Goal: Task Accomplishment & Management: Manage account settings

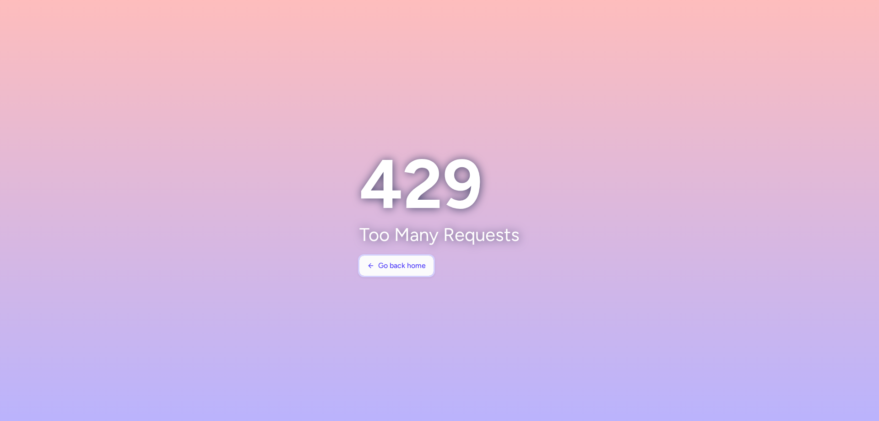
click at [416, 261] on span "Go back home" at bounding box center [402, 265] width 48 height 8
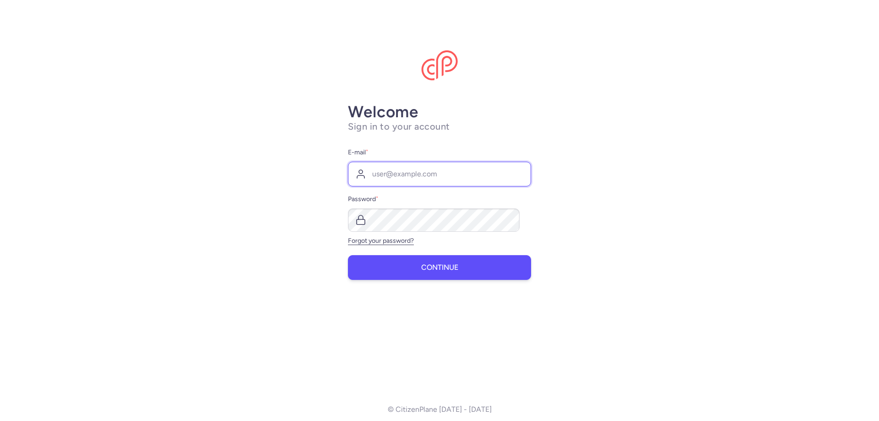
type input "[PERSON_NAME][EMAIL_ADDRESS][DOMAIN_NAME]"
click at [433, 263] on span "Continue" at bounding box center [439, 267] width 37 height 8
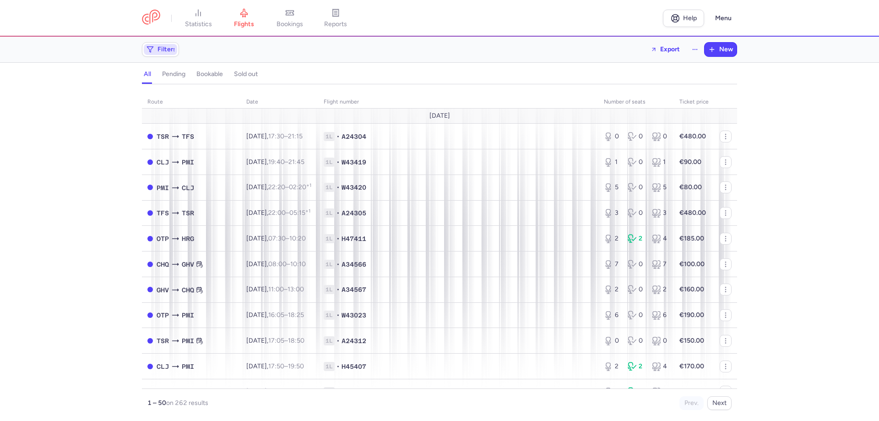
click at [176, 46] on span "Filters" at bounding box center [166, 49] width 19 height 7
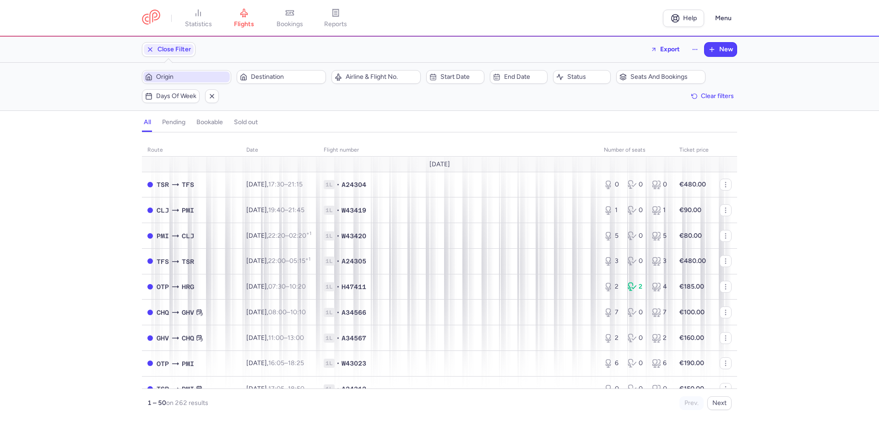
click at [201, 73] on span "Origin" at bounding box center [192, 76] width 72 height 7
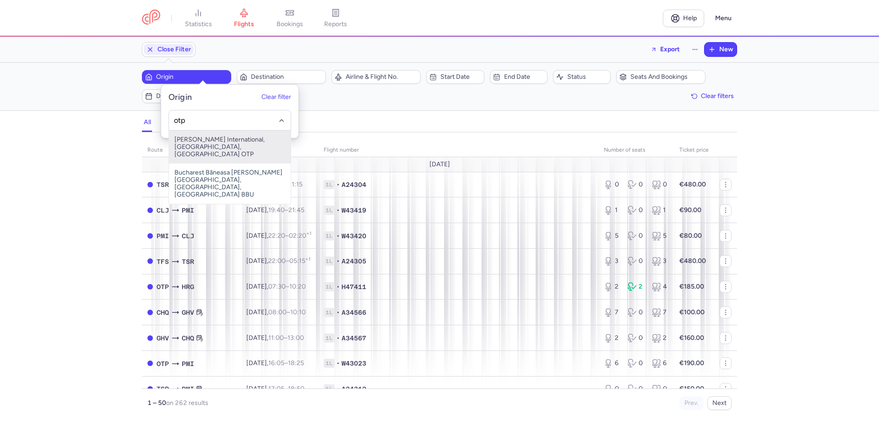
drag, startPoint x: 202, startPoint y: 137, endPoint x: 287, endPoint y: 99, distance: 92.4
click at [203, 137] on span "[PERSON_NAME] International, [GEOGRAPHIC_DATA], [GEOGRAPHIC_DATA] OTP" at bounding box center [230, 146] width 122 height 33
type input "otp"
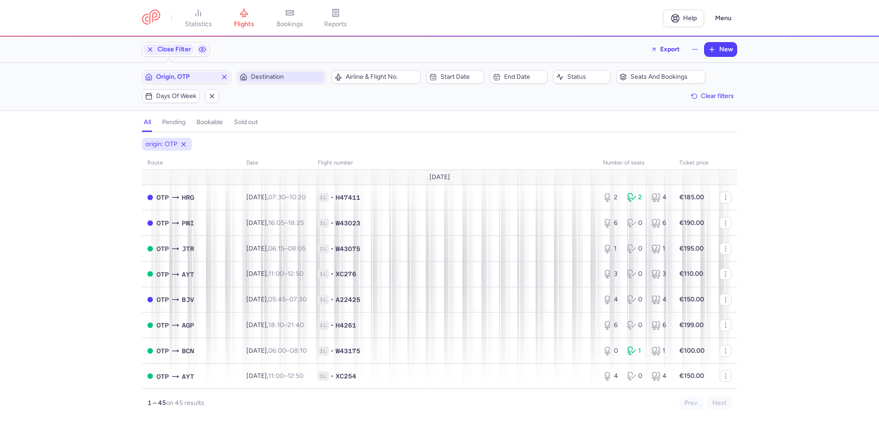
click at [292, 74] on span "Destination" at bounding box center [287, 76] width 72 height 7
click at [286, 119] on input "-searchbox" at bounding box center [318, 120] width 112 height 10
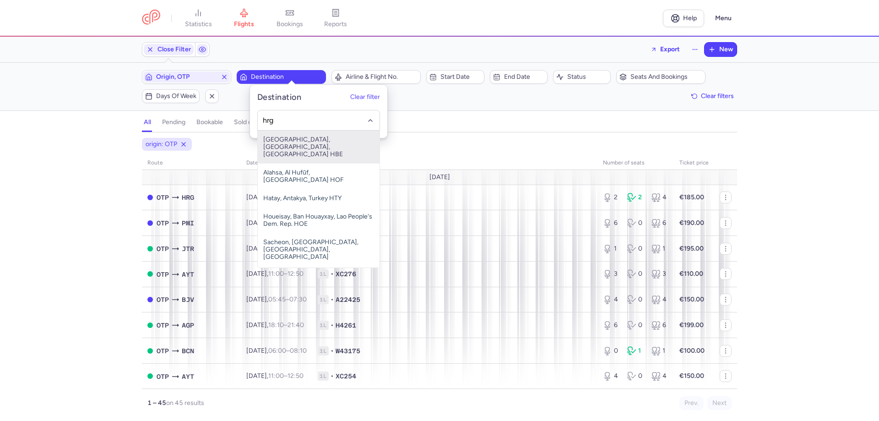
type input "hrg"
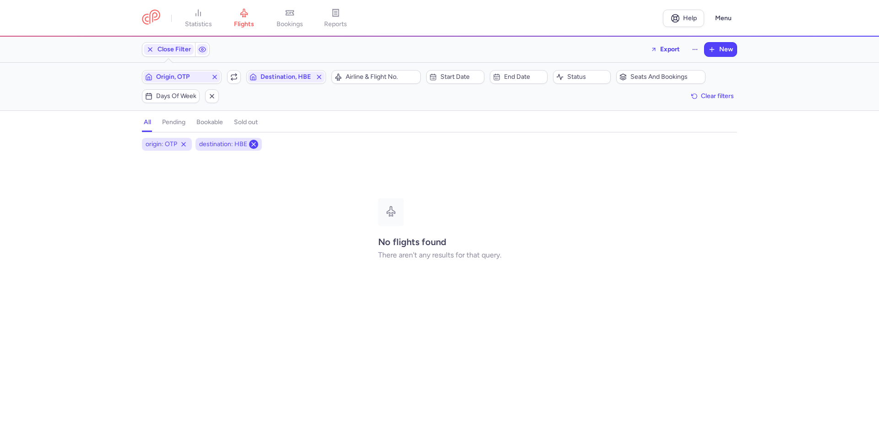
click at [257, 141] on icon at bounding box center [253, 144] width 7 height 7
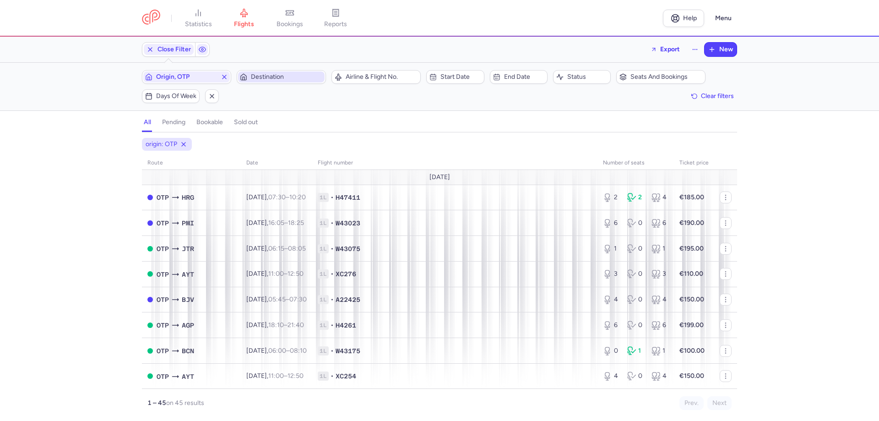
click at [271, 76] on span "Destination" at bounding box center [287, 76] width 72 height 7
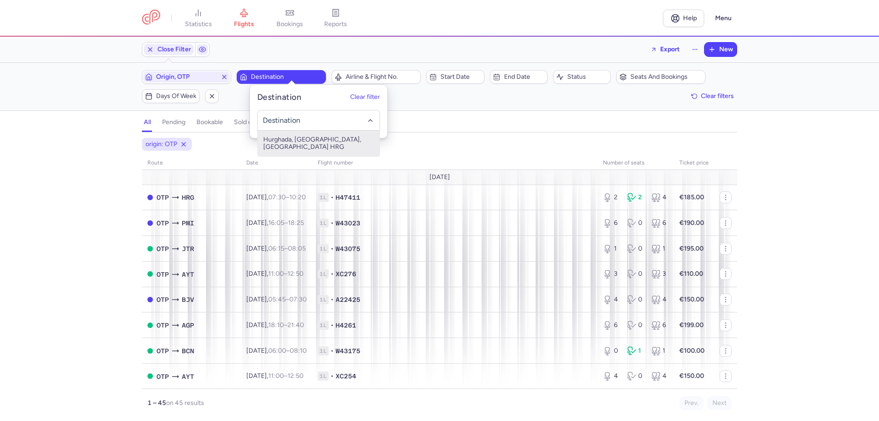
click at [280, 137] on span "Hurghada, [GEOGRAPHIC_DATA], [GEOGRAPHIC_DATA] HRG" at bounding box center [319, 143] width 122 height 26
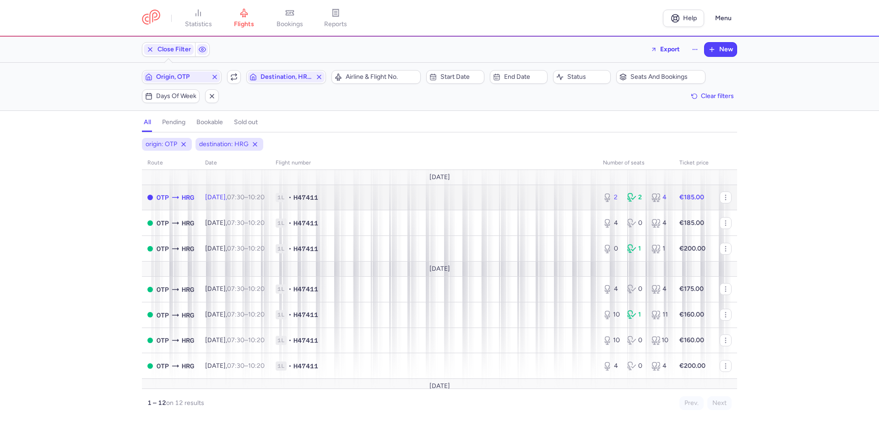
click at [180, 193] on icon at bounding box center [175, 197] width 9 height 9
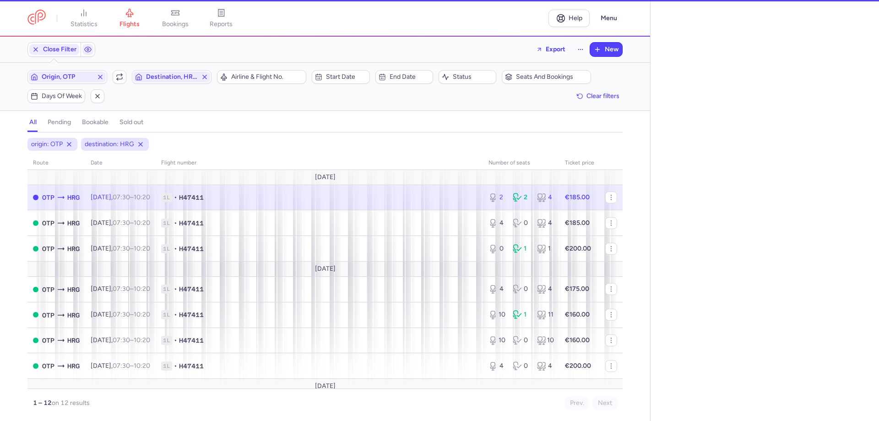
select select "days"
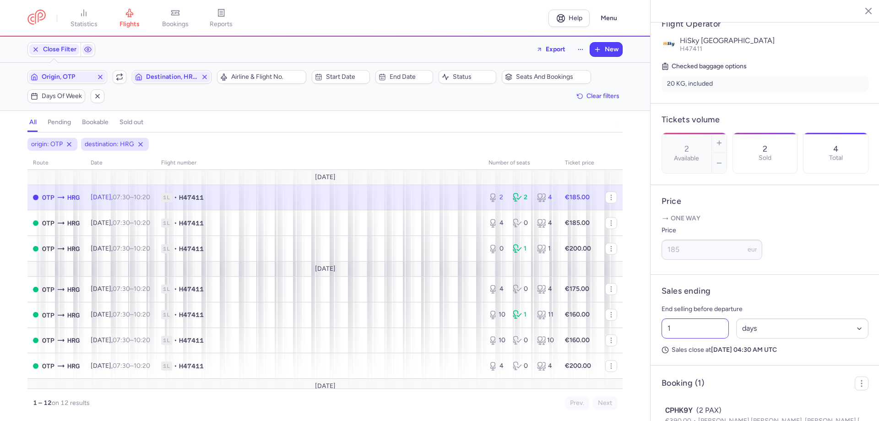
scroll to position [195, 0]
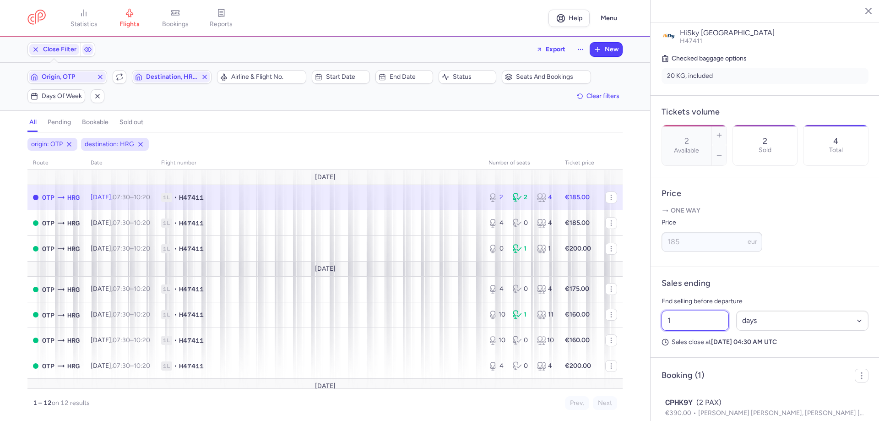
drag, startPoint x: 697, startPoint y: 315, endPoint x: 663, endPoint y: 314, distance: 33.9
click at [663, 314] on div "statistics flights bookings reports Help Menu Close Filters Export New Filters …" at bounding box center [439, 210] width 879 height 421
click at [683, 313] on input "1" at bounding box center [694, 320] width 67 height 20
click at [686, 311] on input "1" at bounding box center [694, 320] width 67 height 20
click at [672, 309] on div "1 Select an option hours days" at bounding box center [765, 320] width 214 height 27
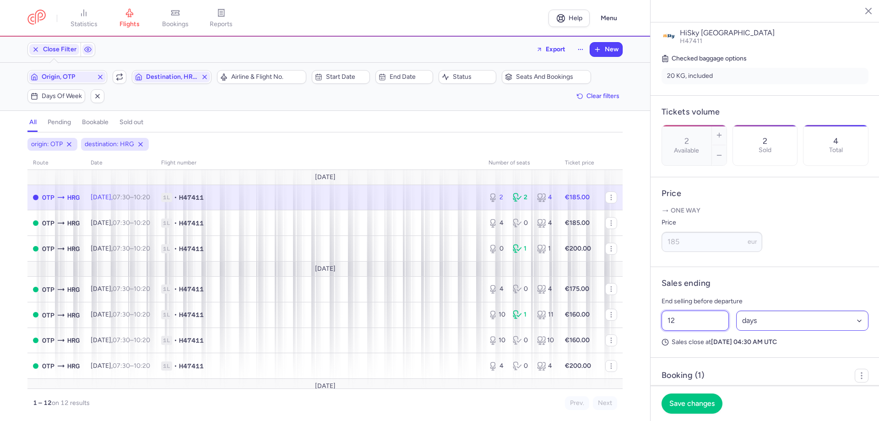
type input "12"
click at [764, 314] on select "Select an option hours days" at bounding box center [802, 320] width 133 height 20
select select "hours"
click at [743, 310] on select "Select an option hours days" at bounding box center [802, 320] width 133 height 20
click at [710, 405] on span "Save changes" at bounding box center [691, 403] width 45 height 8
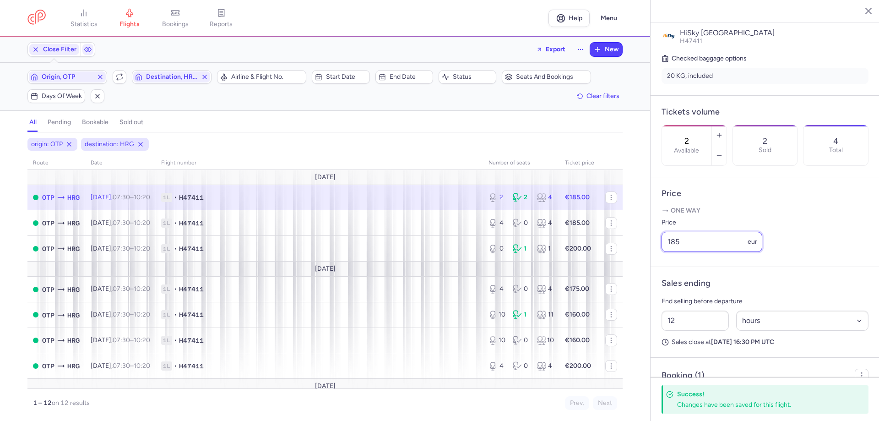
drag, startPoint x: 726, startPoint y: 244, endPoint x: 633, endPoint y: 241, distance: 93.0
click at [633, 243] on div "statistics flights bookings reports Help Menu Close Filters Export New Filters …" at bounding box center [439, 210] width 879 height 421
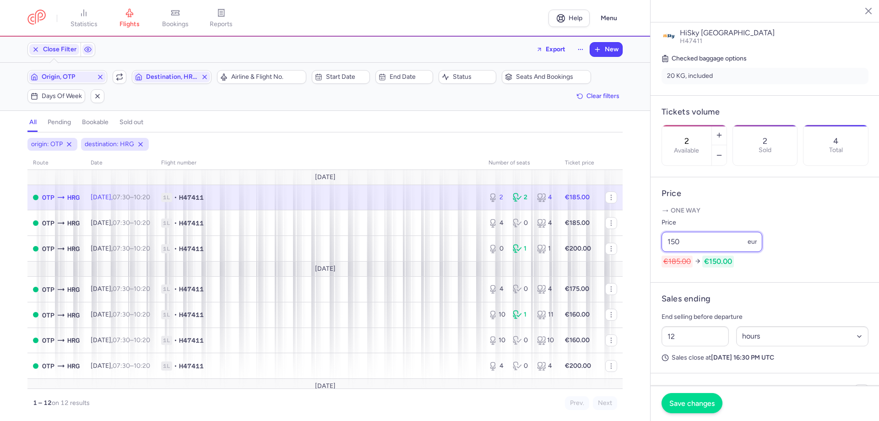
type input "150"
click at [700, 404] on span "Save changes" at bounding box center [691, 403] width 45 height 8
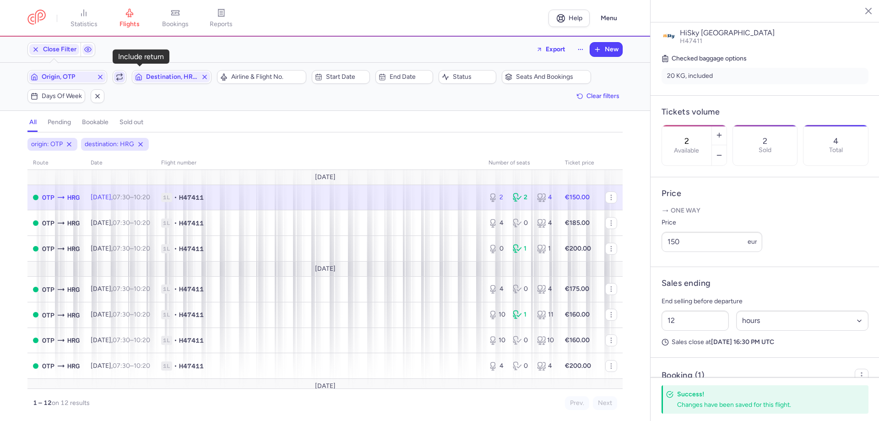
click at [125, 75] on span "button" at bounding box center [119, 76] width 11 height 11
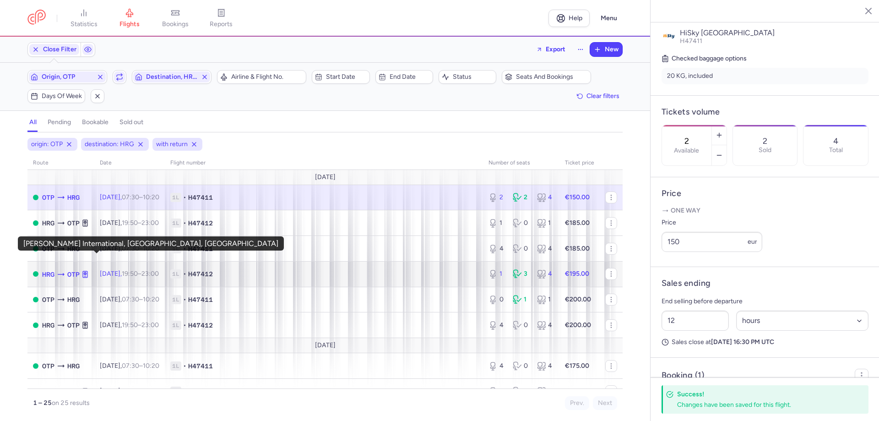
click at [80, 269] on span "OTP" at bounding box center [73, 274] width 12 height 10
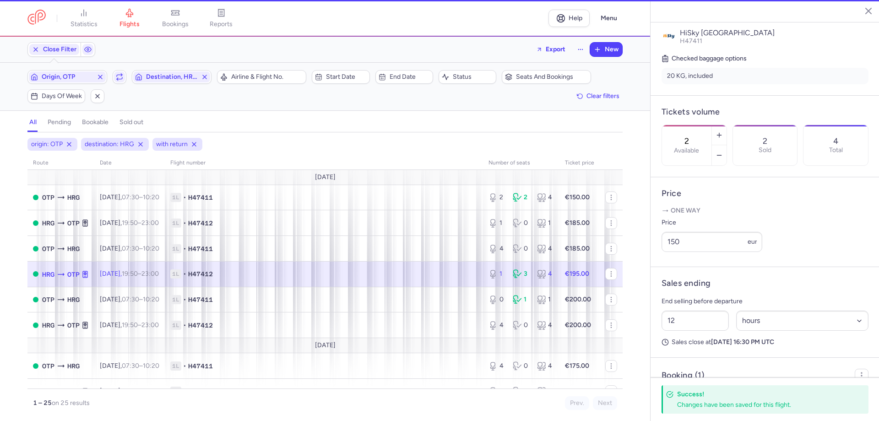
type input "1"
type input "2"
select select "days"
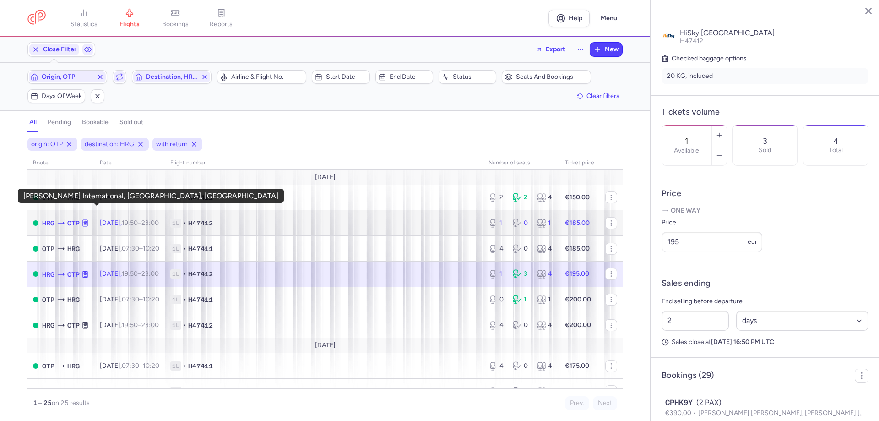
click at [80, 218] on span "OTP" at bounding box center [73, 223] width 12 height 10
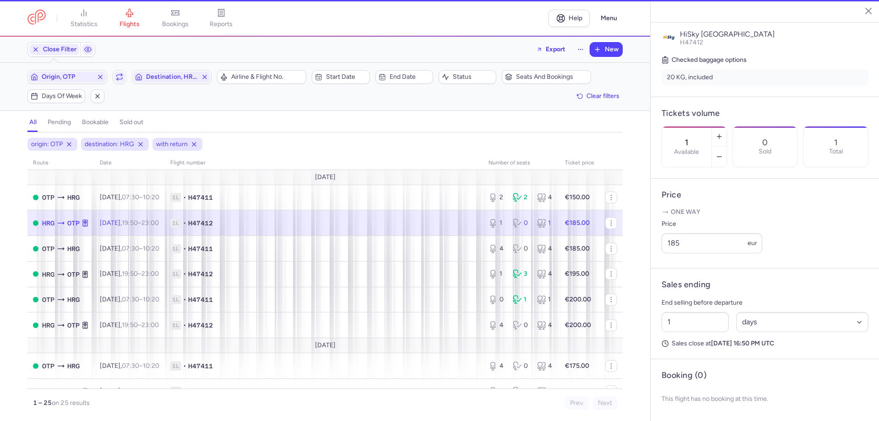
scroll to position [172, 0]
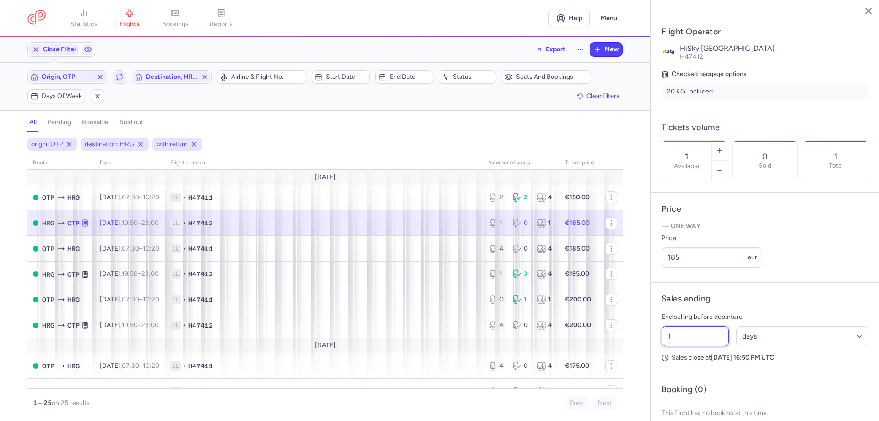
drag, startPoint x: 670, startPoint y: 331, endPoint x: 637, endPoint y: 330, distance: 33.0
click at [637, 330] on div "statistics flights bookings reports Help Menu Close Filters Export New Filters …" at bounding box center [439, 210] width 879 height 421
type input "12"
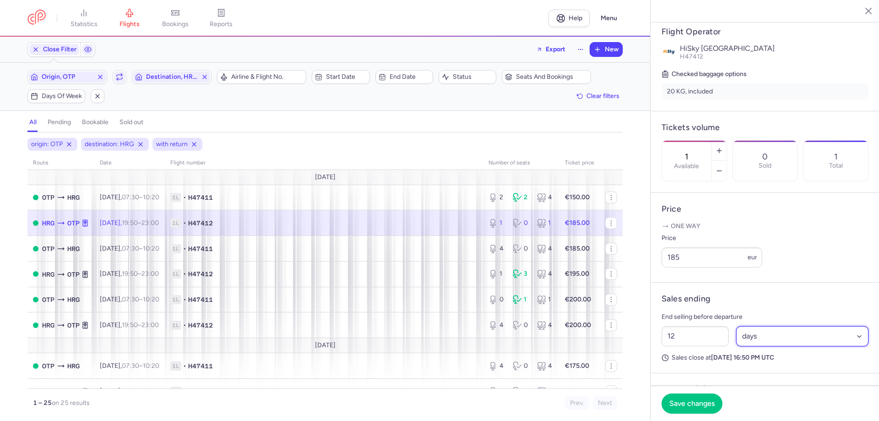
click at [755, 331] on select "Select an option hours days" at bounding box center [802, 336] width 133 height 20
select select "hours"
click at [743, 326] on select "Select an option hours days" at bounding box center [802, 336] width 133 height 20
drag, startPoint x: 699, startPoint y: 253, endPoint x: 676, endPoint y: 255, distance: 23.4
click at [676, 255] on input "185" at bounding box center [711, 257] width 101 height 20
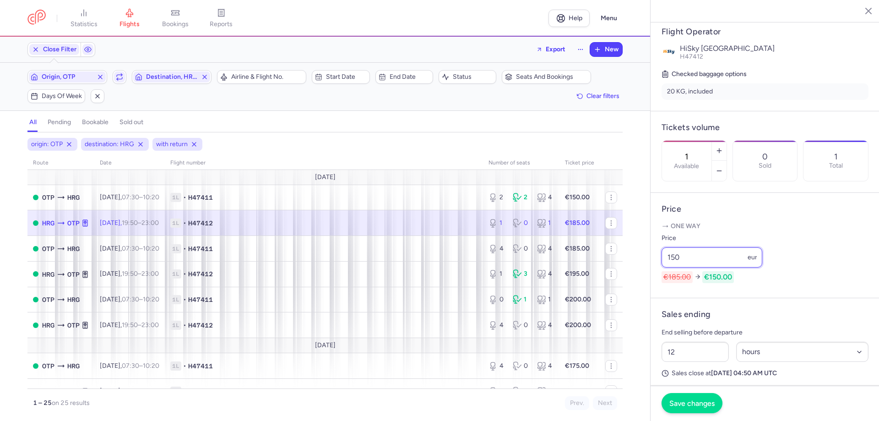
type input "150"
click at [711, 406] on span "Save changes" at bounding box center [691, 403] width 45 height 8
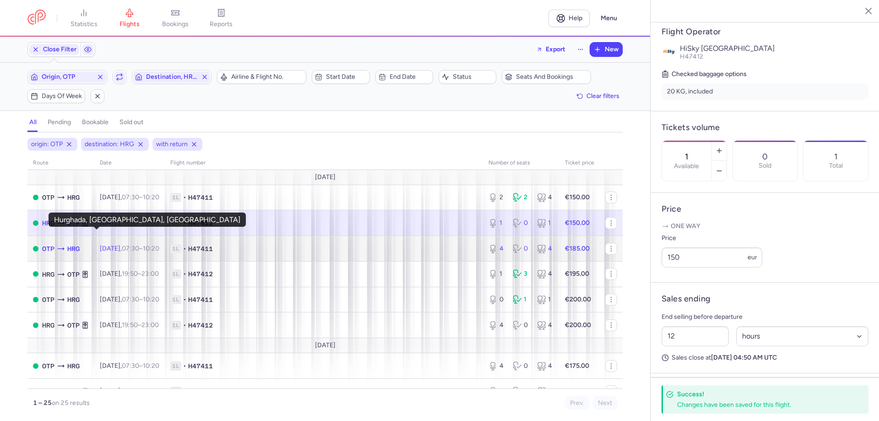
click at [80, 244] on span "HRG" at bounding box center [73, 249] width 12 height 10
type input "4"
type input "2"
select select "days"
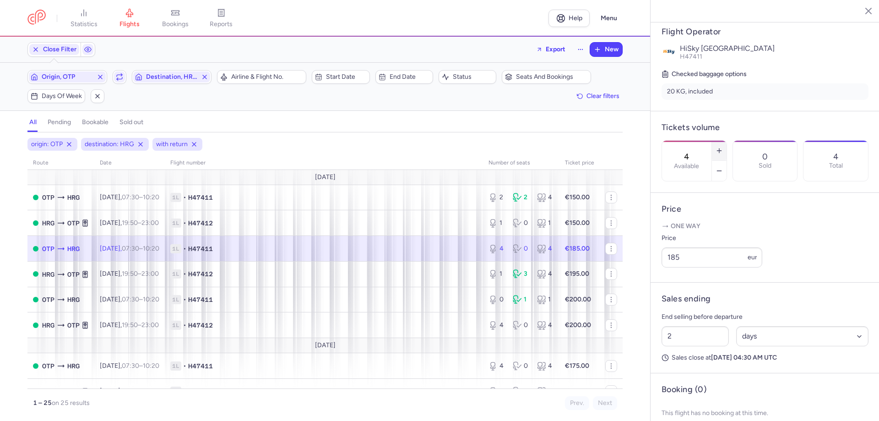
click at [723, 147] on icon "button" at bounding box center [719, 150] width 7 height 7
click at [694, 408] on button "Save changes" at bounding box center [691, 403] width 61 height 20
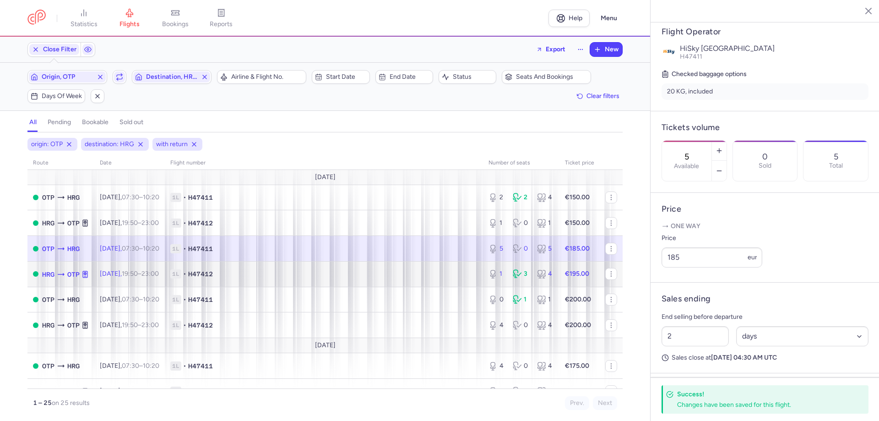
click at [89, 269] on div "HRG OTP" at bounding box center [65, 274] width 47 height 11
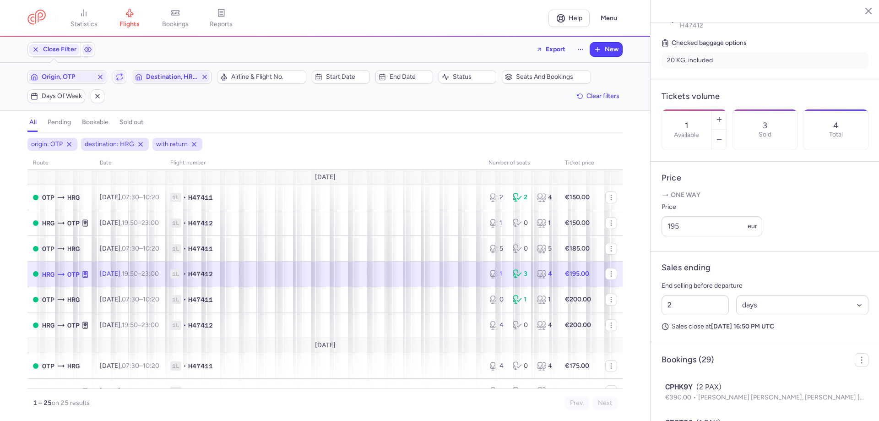
scroll to position [224, 0]
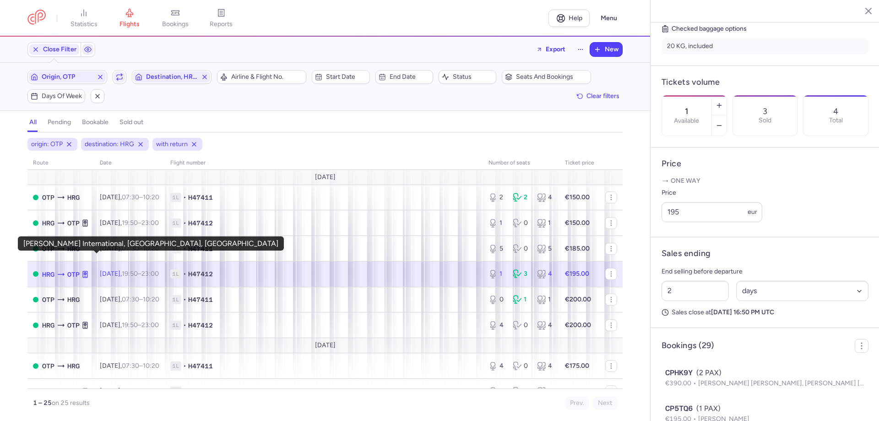
click at [80, 269] on span "OTP" at bounding box center [73, 274] width 12 height 10
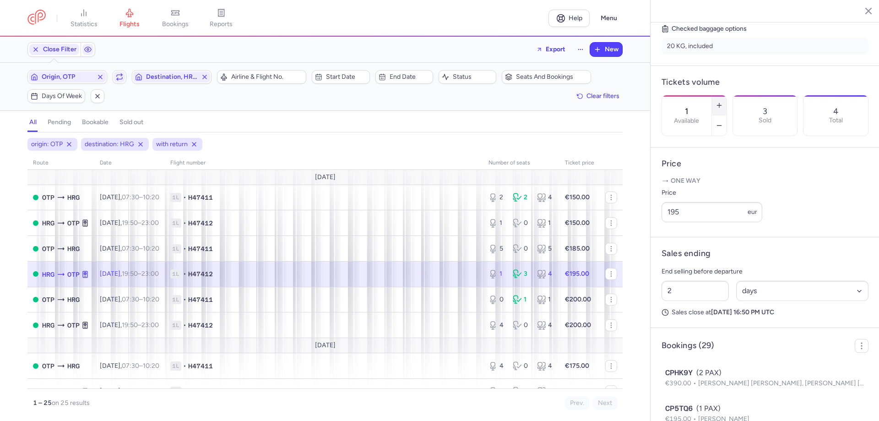
click at [726, 95] on button "button" at bounding box center [719, 105] width 15 height 20
click at [80, 269] on span "OTP" at bounding box center [73, 274] width 12 height 10
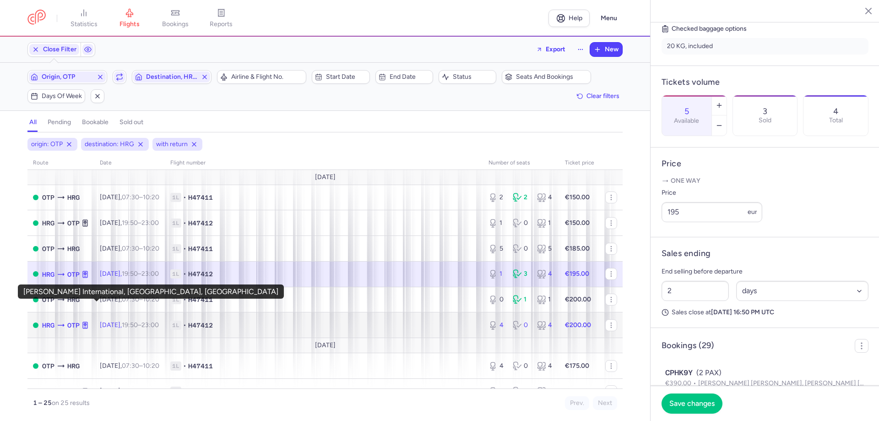
click at [80, 320] on span "OTP" at bounding box center [73, 325] width 12 height 10
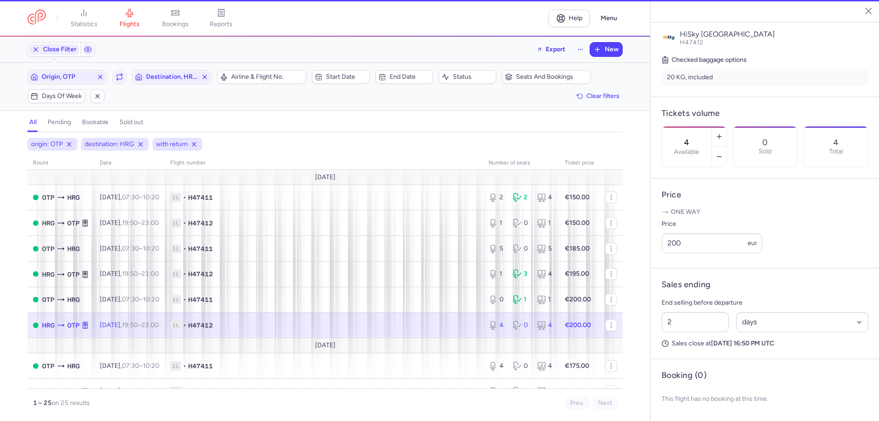
scroll to position [172, 0]
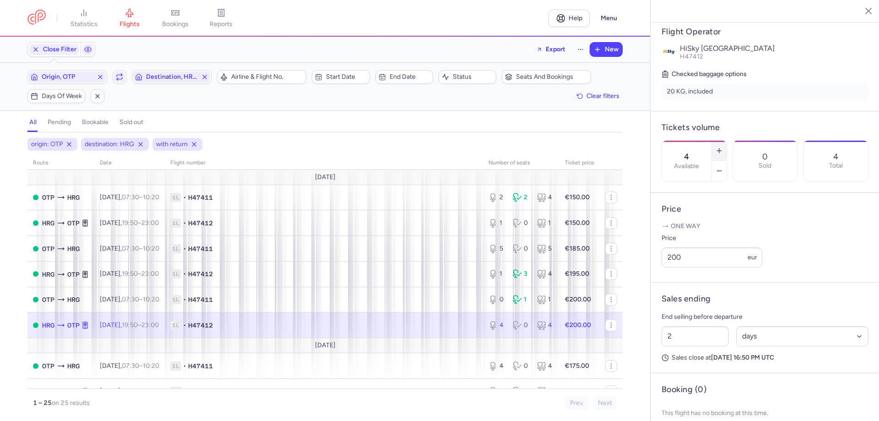
click at [726, 141] on button "button" at bounding box center [719, 151] width 15 height 20
click at [705, 401] on span "Save changes" at bounding box center [691, 403] width 45 height 8
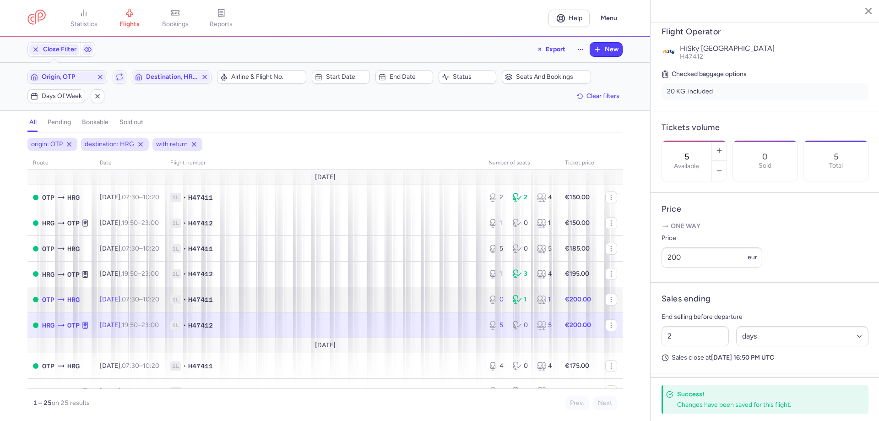
click at [80, 294] on span "HRG" at bounding box center [73, 299] width 12 height 10
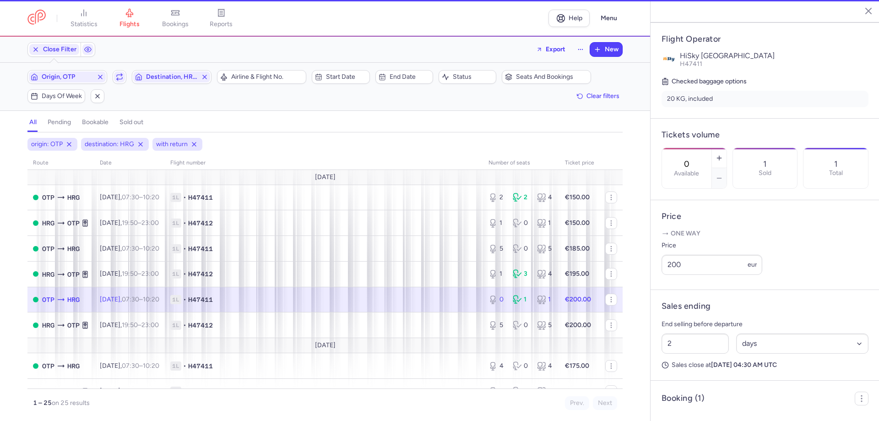
scroll to position [179, 0]
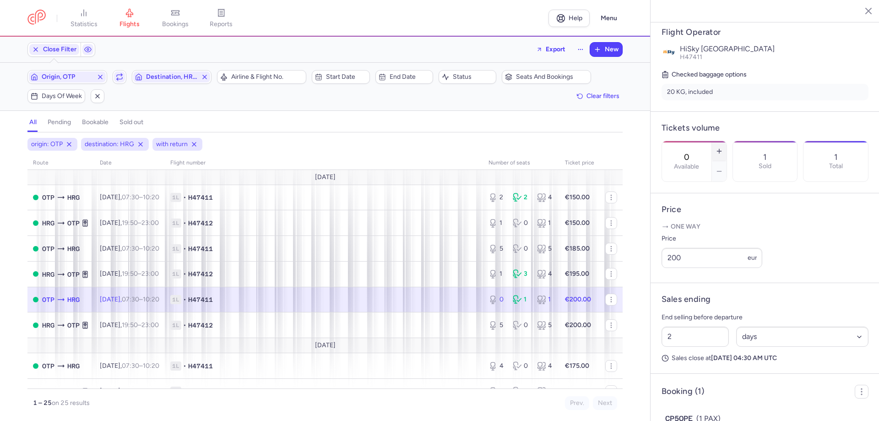
click at [723, 147] on icon "button" at bounding box center [719, 150] width 7 height 7
click at [692, 406] on span "Save changes" at bounding box center [691, 403] width 45 height 8
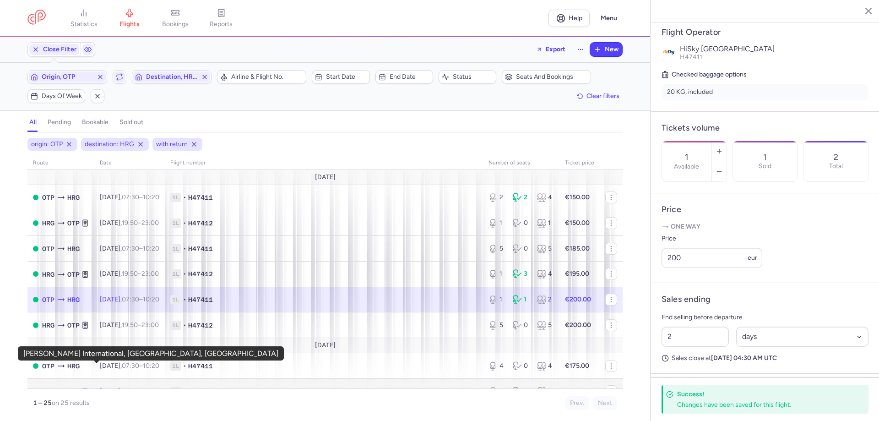
click at [80, 386] on span "OTP" at bounding box center [73, 391] width 12 height 10
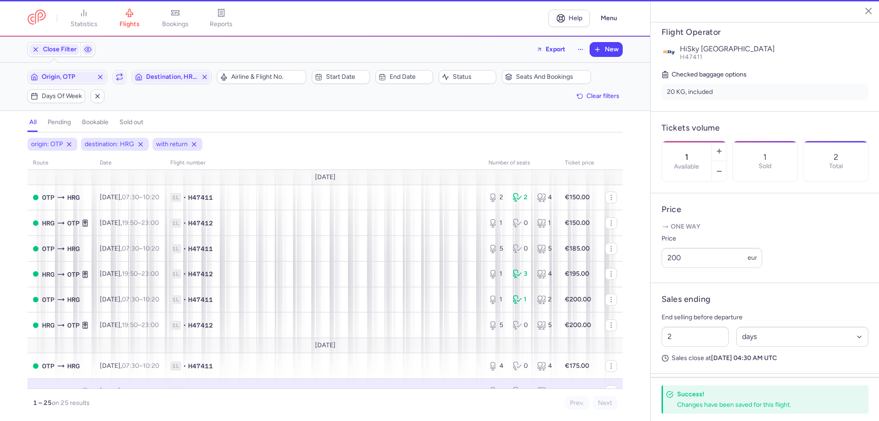
scroll to position [172, 0]
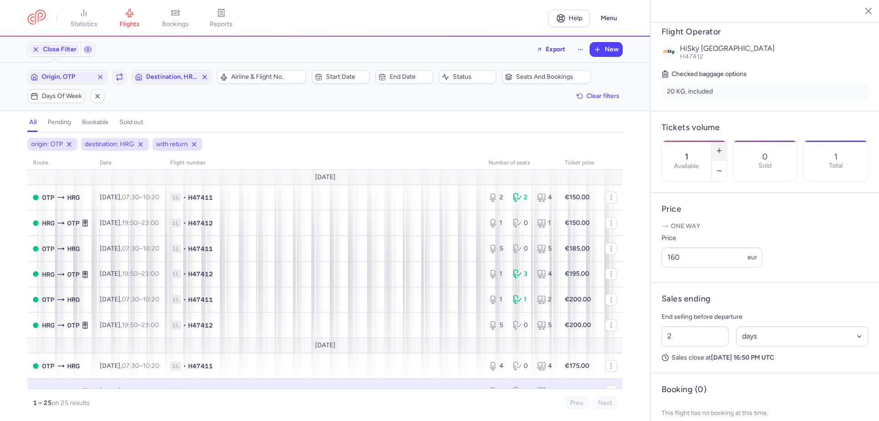
click at [726, 141] on button "button" at bounding box center [719, 151] width 15 height 20
type input "2"
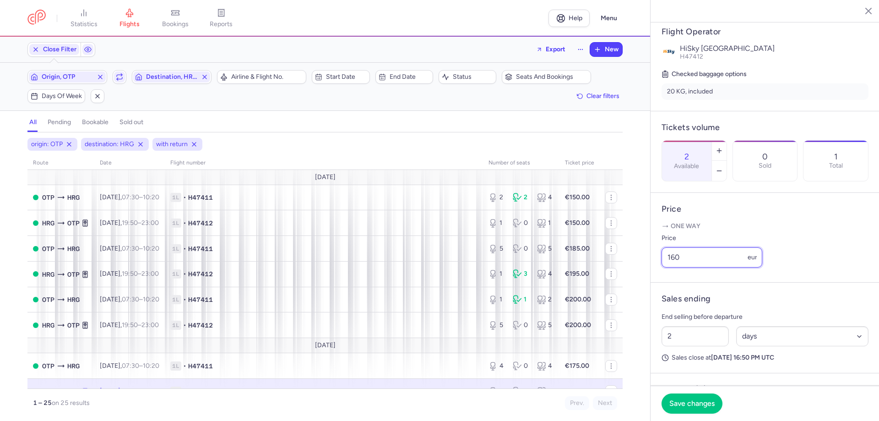
drag, startPoint x: 703, startPoint y: 252, endPoint x: 660, endPoint y: 253, distance: 42.6
click at [660, 253] on div "statistics flights bookings reports Help Menu Close Filters Export New Filters …" at bounding box center [439, 210] width 879 height 421
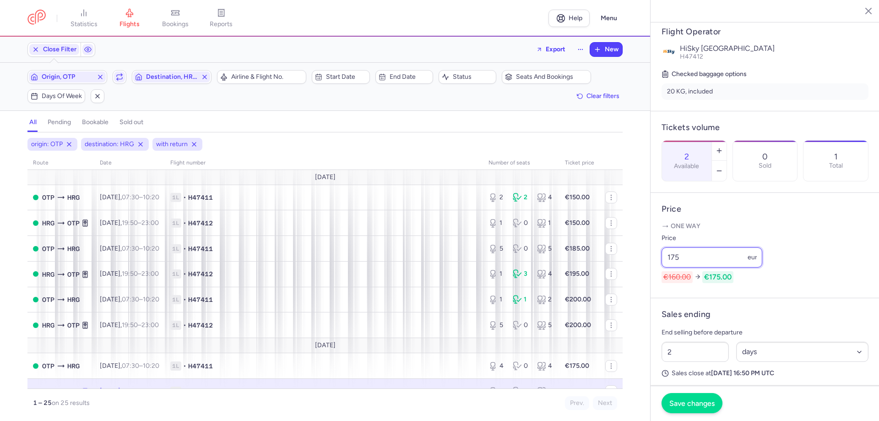
type input "175"
click at [713, 409] on button "Save changes" at bounding box center [691, 403] width 61 height 20
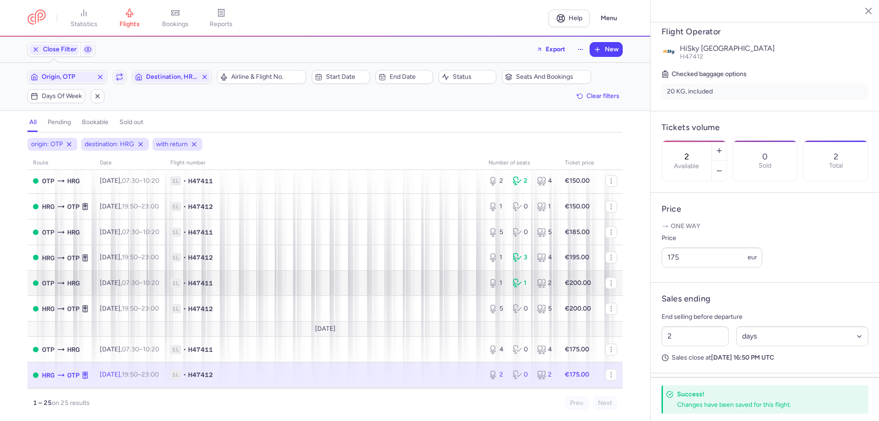
scroll to position [46, 0]
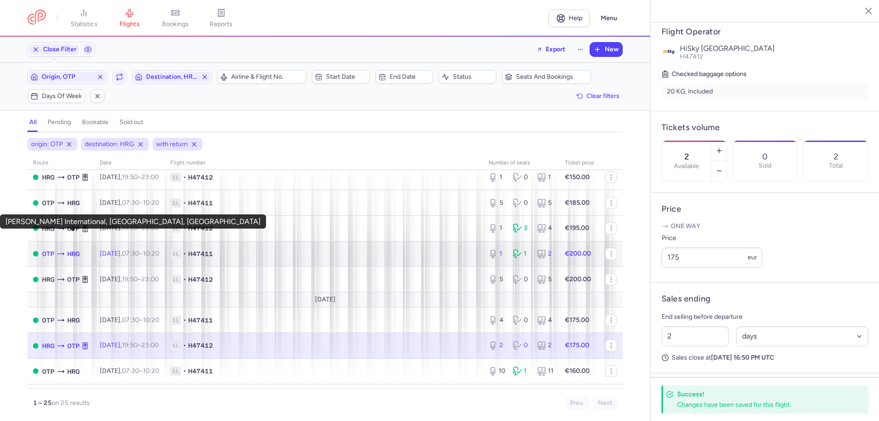
click at [54, 249] on span "OTP" at bounding box center [48, 254] width 12 height 10
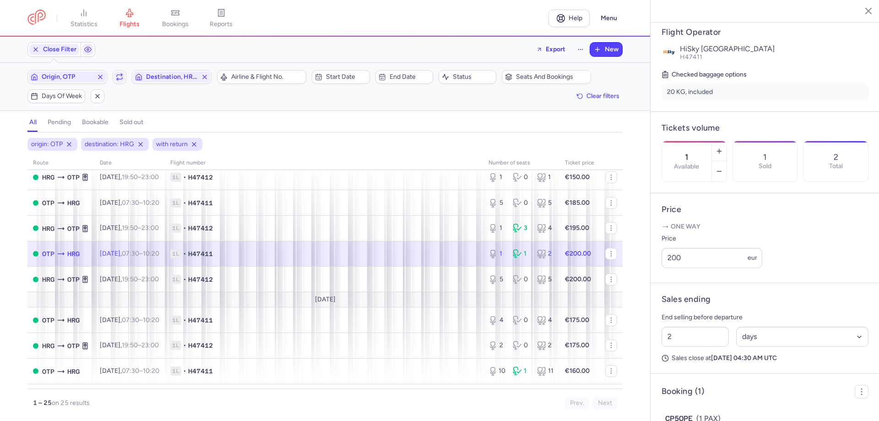
scroll to position [92, 0]
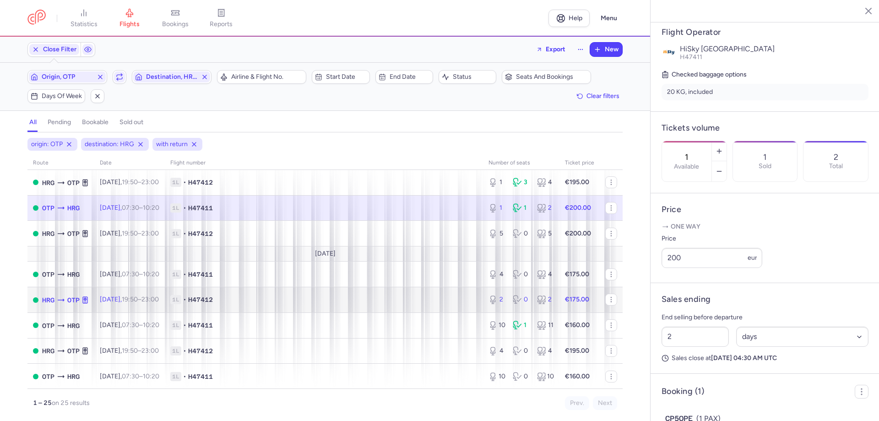
click at [65, 295] on icon at bounding box center [60, 299] width 9 height 9
type input "2"
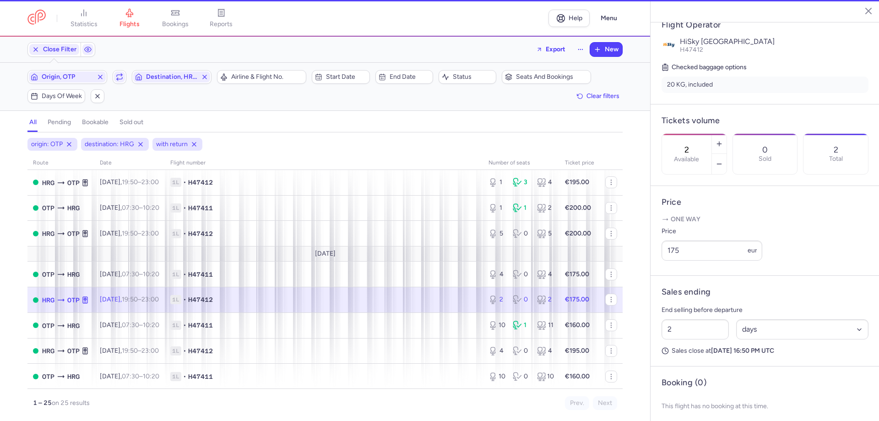
scroll to position [172, 0]
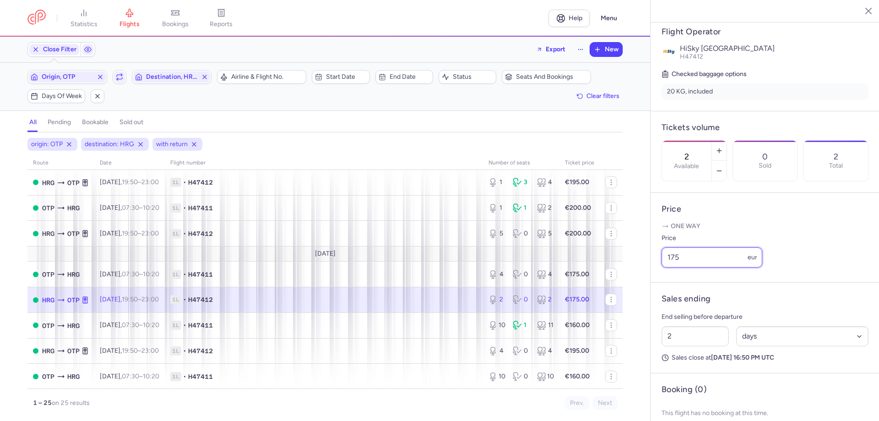
drag, startPoint x: 706, startPoint y: 250, endPoint x: 625, endPoint y: 250, distance: 81.5
click at [629, 254] on div "statistics flights bookings reports Help Menu Close Filters Export New Filters …" at bounding box center [439, 210] width 879 height 421
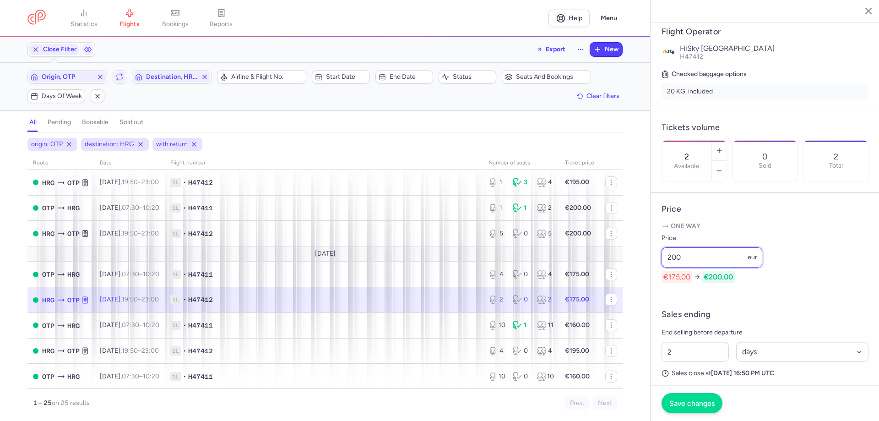
type input "200"
click at [713, 407] on span "Save changes" at bounding box center [691, 403] width 45 height 8
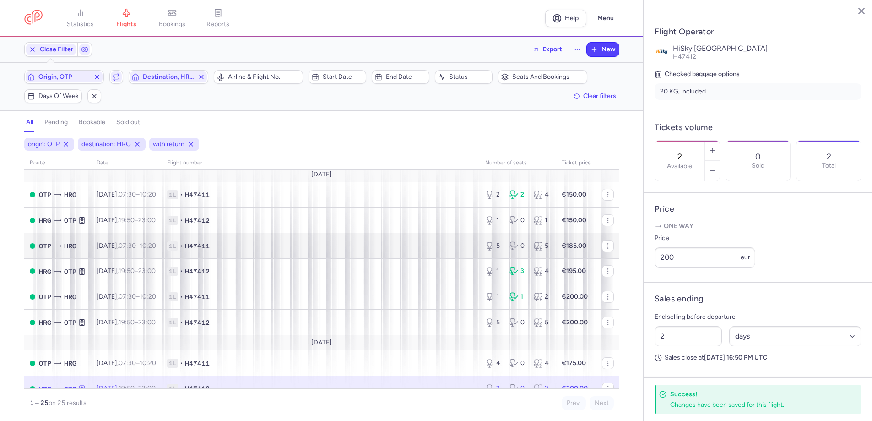
scroll to position [0, 0]
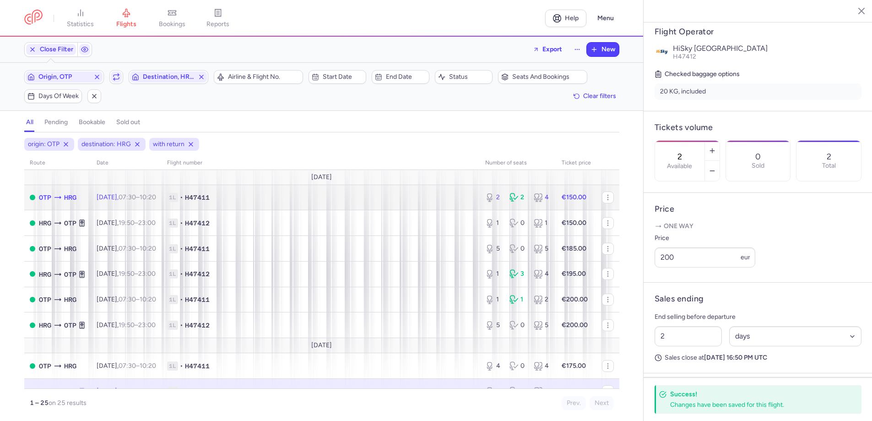
click at [62, 193] on icon at bounding box center [57, 197] width 9 height 9
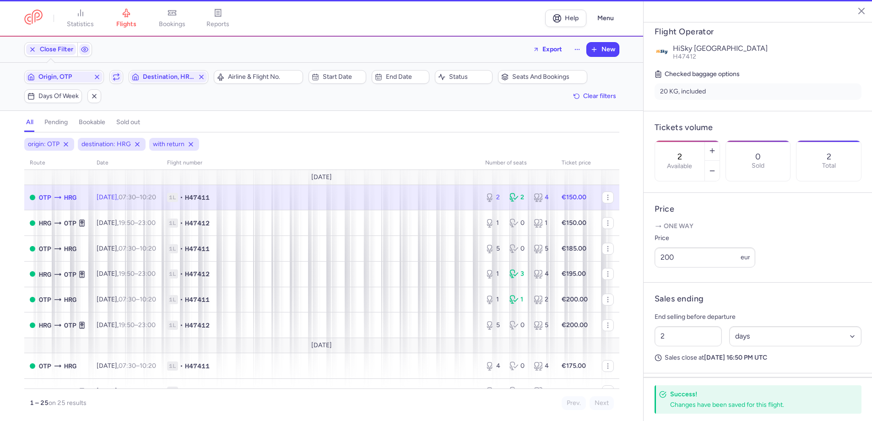
type input "12"
select select "hours"
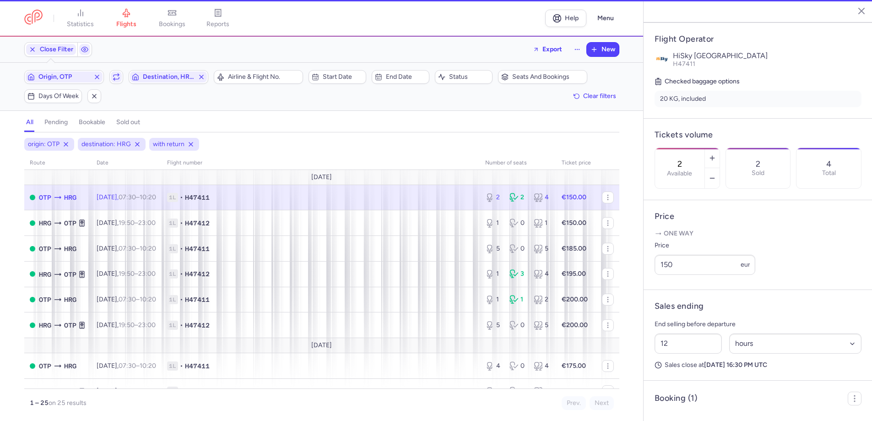
scroll to position [179, 0]
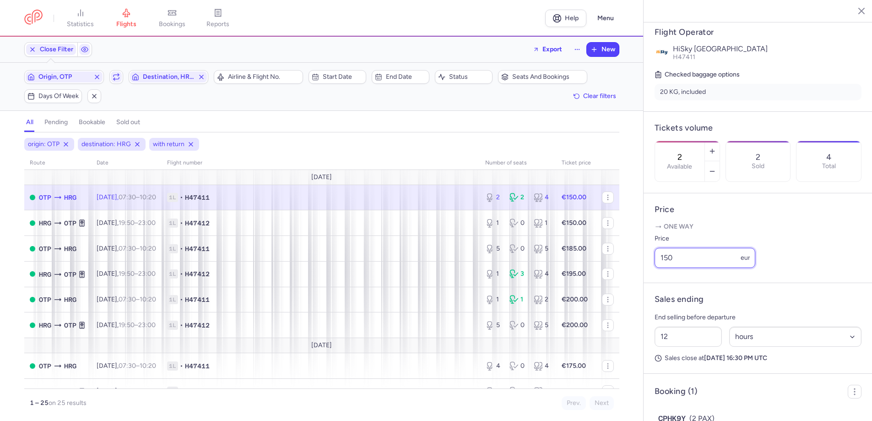
drag, startPoint x: 692, startPoint y: 255, endPoint x: 640, endPoint y: 255, distance: 52.6
click at [640, 255] on div "statistics flights bookings reports Help Menu Close Filters Export New Filters …" at bounding box center [436, 210] width 872 height 421
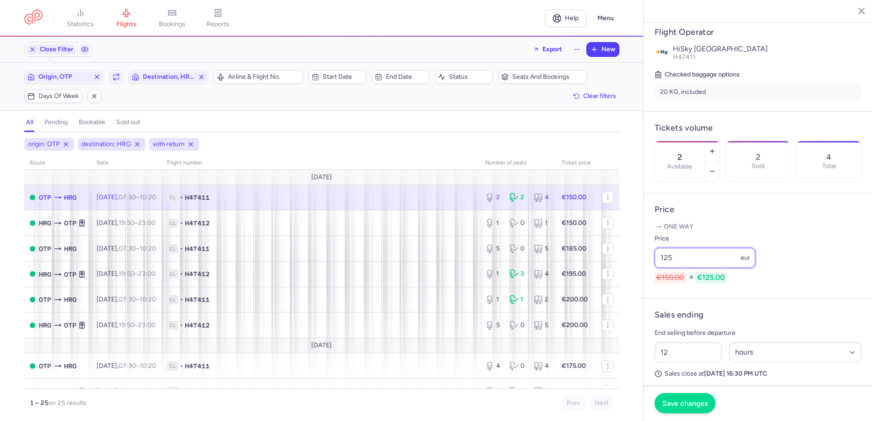
type input "125"
click at [690, 407] on span "Save changes" at bounding box center [684, 403] width 45 height 8
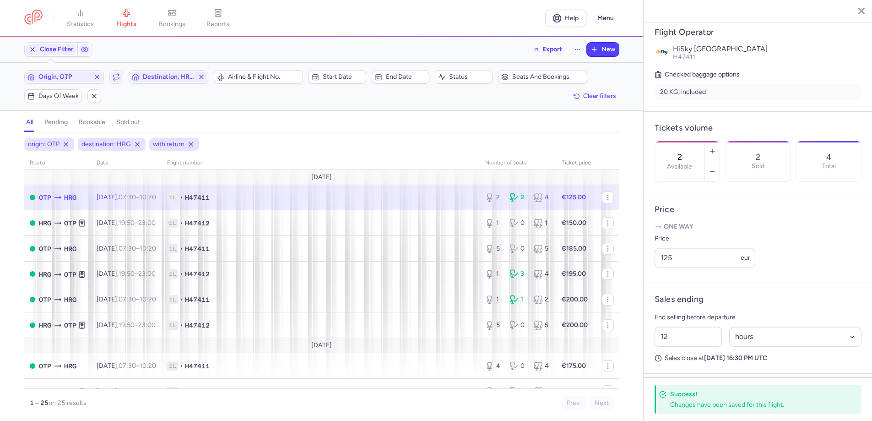
click at [62, 193] on icon at bounding box center [57, 197] width 9 height 9
click at [613, 252] on div "statistics flights bookings reports Help Menu Close Filters Export New Filters …" at bounding box center [436, 210] width 872 height 421
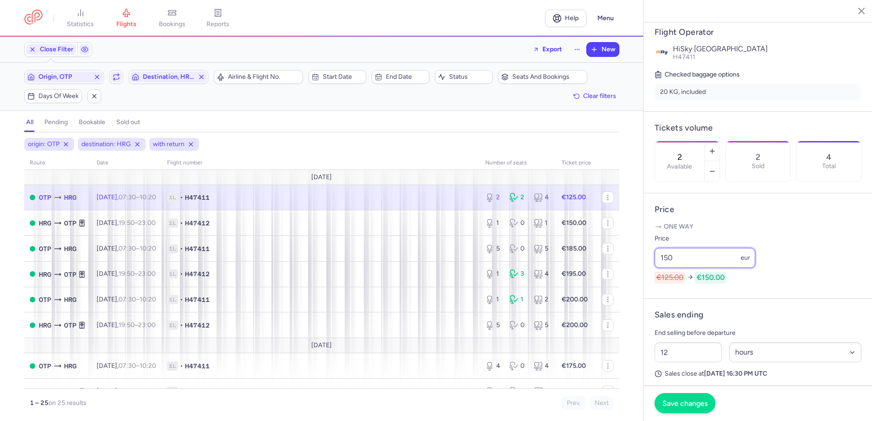
type input "150"
click at [694, 400] on button "Save changes" at bounding box center [685, 403] width 61 height 20
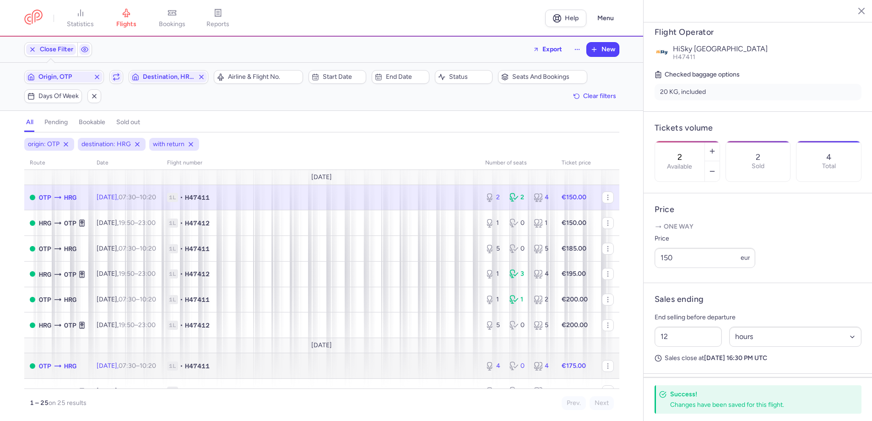
click at [62, 361] on icon at bounding box center [57, 365] width 9 height 9
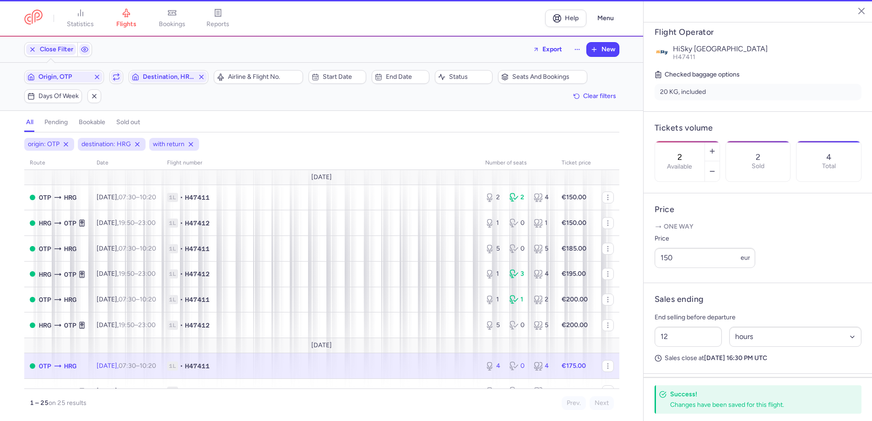
type input "4"
type input "2"
select select "days"
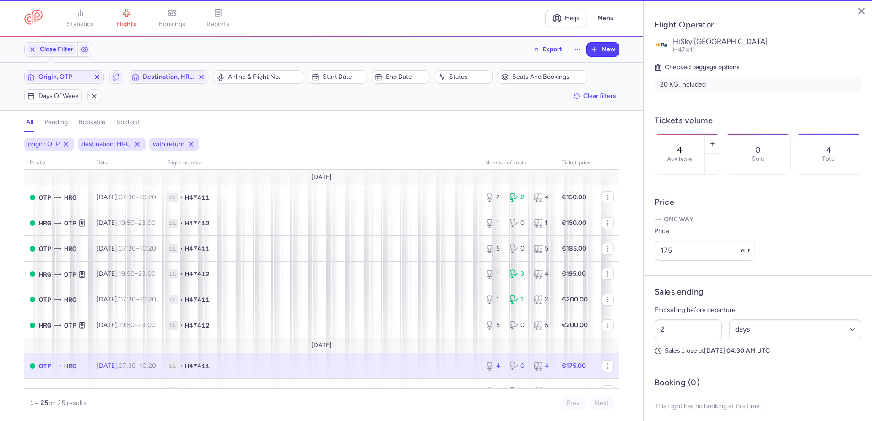
scroll to position [172, 0]
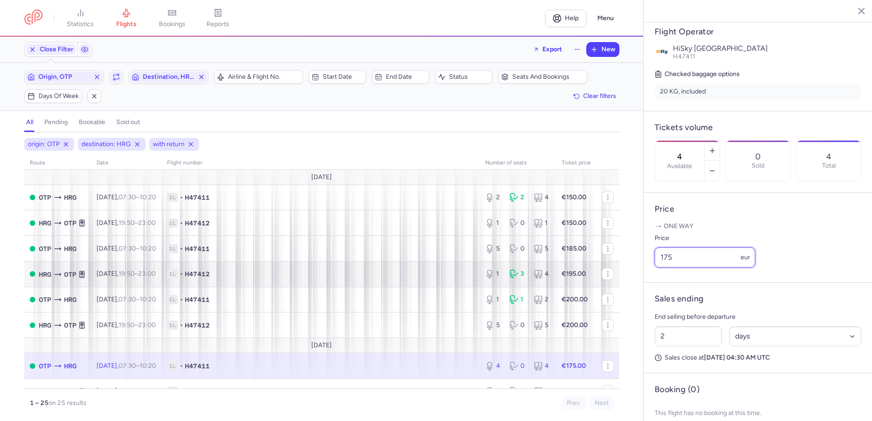
drag, startPoint x: 656, startPoint y: 249, endPoint x: 578, endPoint y: 248, distance: 77.4
click at [578, 248] on div "statistics flights bookings reports Help Menu Close Filters Export New Filters …" at bounding box center [436, 210] width 872 height 421
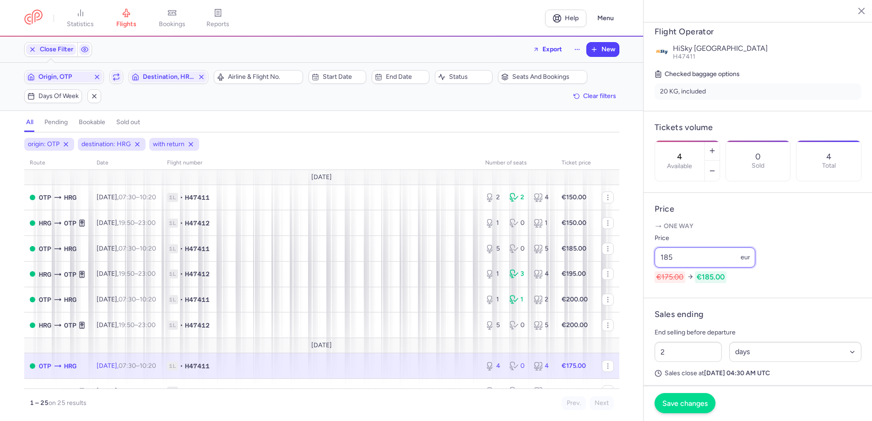
type input "185"
click at [682, 404] on span "Save changes" at bounding box center [684, 403] width 45 height 8
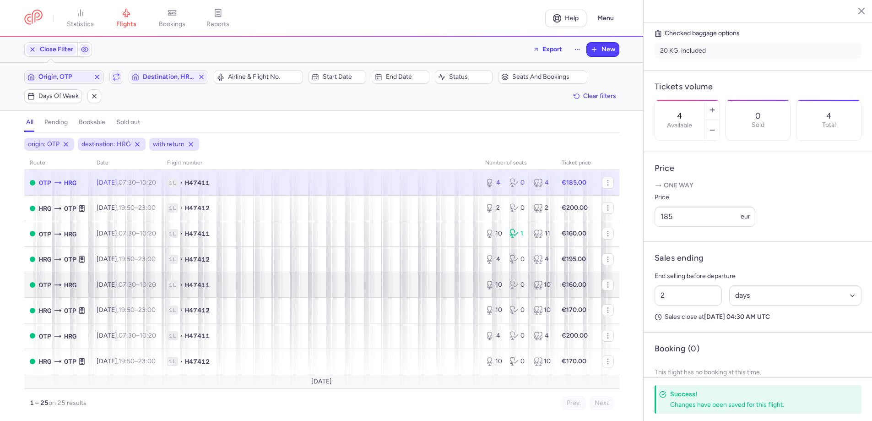
scroll to position [229, 0]
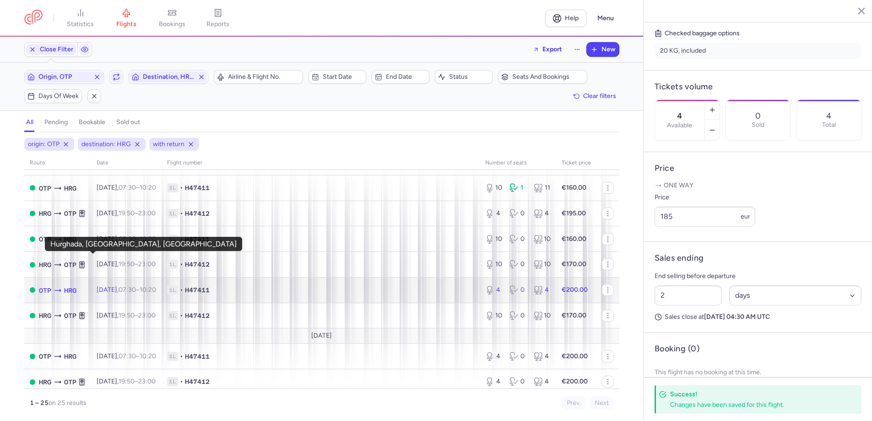
click at [76, 285] on span "HRG" at bounding box center [70, 290] width 12 height 10
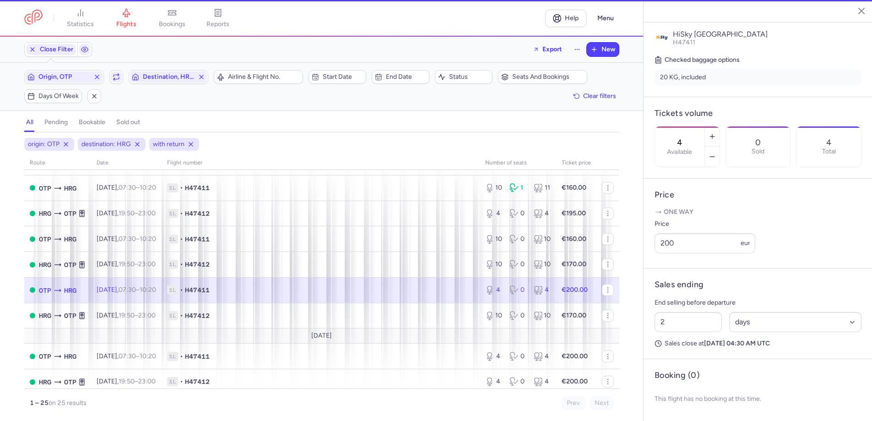
scroll to position [172, 0]
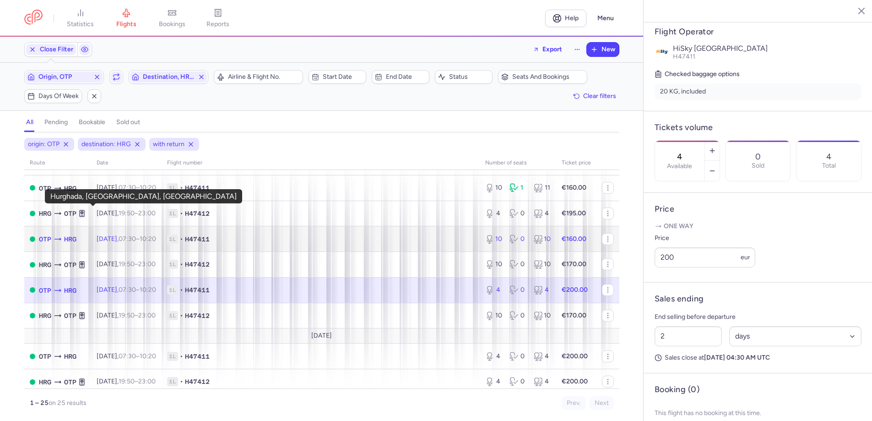
click at [76, 234] on span "HRG" at bounding box center [70, 239] width 12 height 10
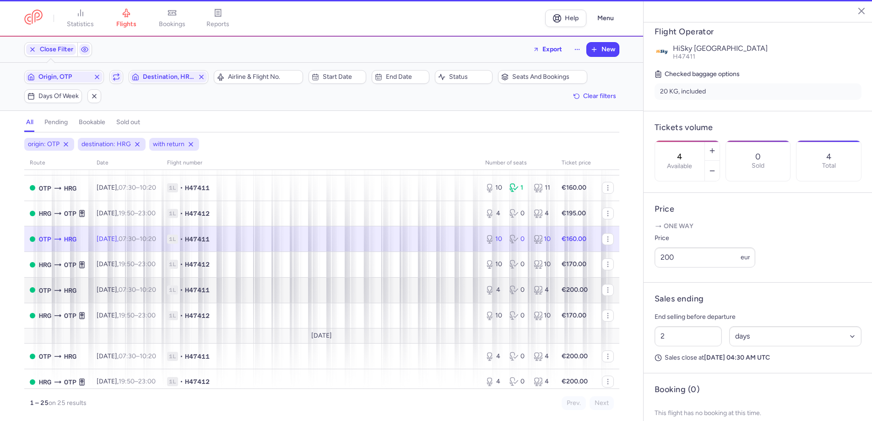
type input "10"
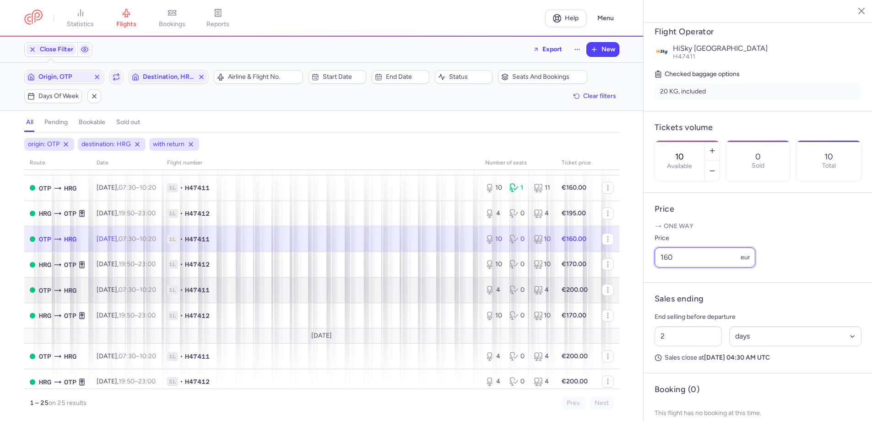
drag, startPoint x: 685, startPoint y: 255, endPoint x: 571, endPoint y: 259, distance: 113.6
click at [571, 259] on div "statistics flights bookings reports Help Menu Close Filters Export New Filters …" at bounding box center [436, 210] width 872 height 421
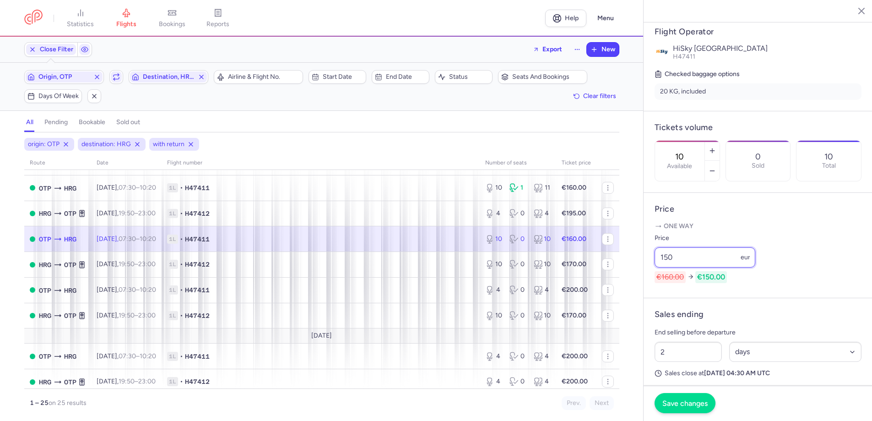
type input "150"
click at [678, 404] on span "Save changes" at bounding box center [684, 403] width 45 height 8
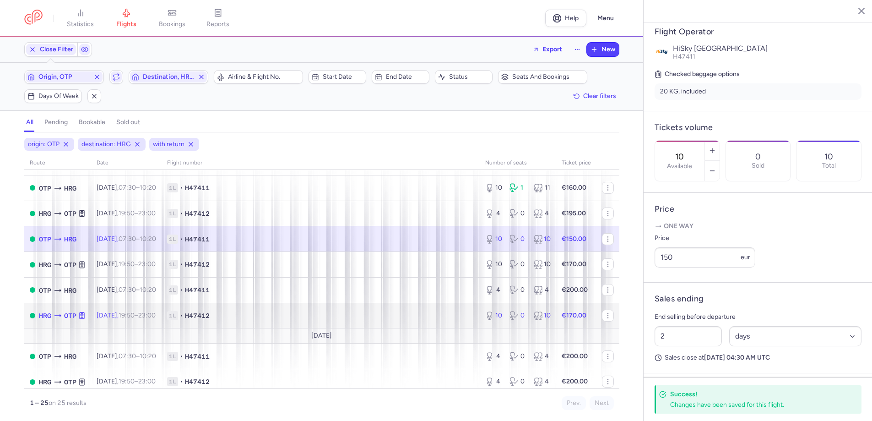
click at [61, 314] on icon at bounding box center [57, 315] width 7 height 3
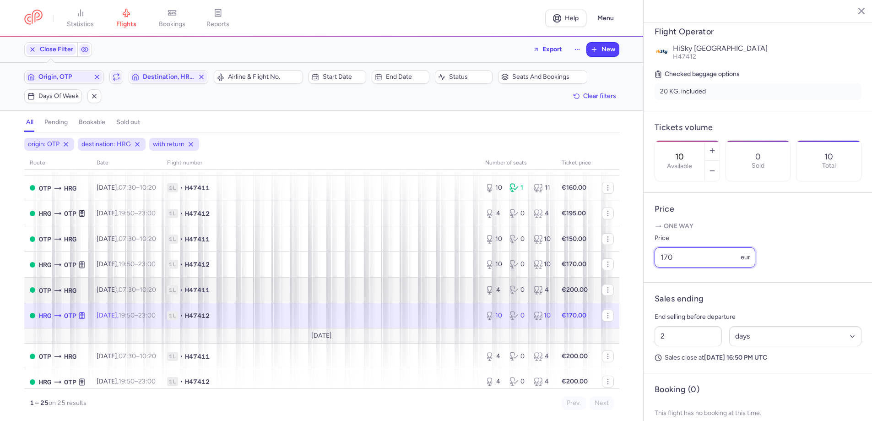
drag, startPoint x: 569, startPoint y: 266, endPoint x: 564, endPoint y: 267, distance: 5.2
click at [564, 267] on div "statistics flights bookings reports Help Menu Close Filters Export New Filters …" at bounding box center [436, 210] width 872 height 421
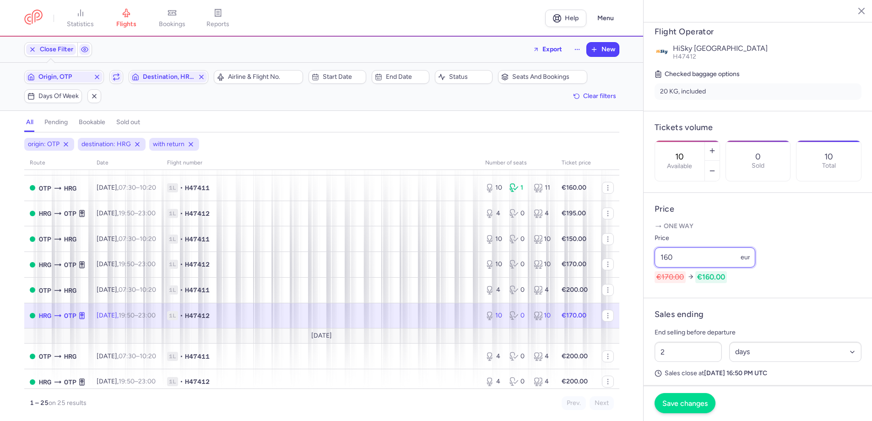
type input "160"
click at [686, 401] on span "Save changes" at bounding box center [684, 403] width 45 height 8
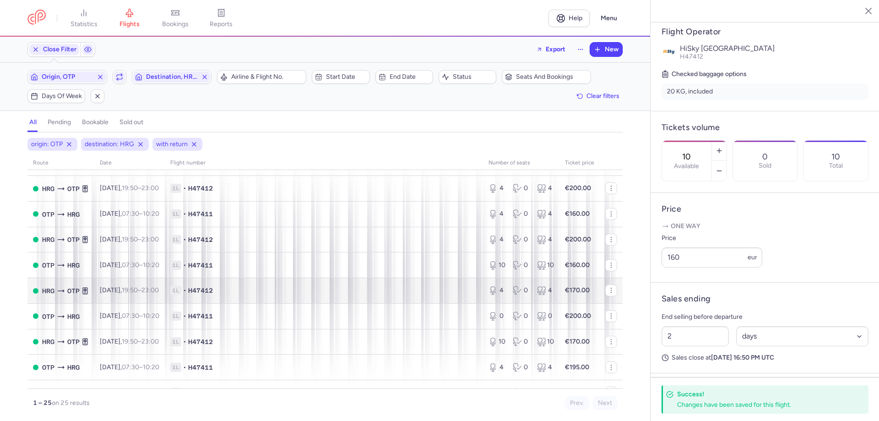
scroll to position [423, 0]
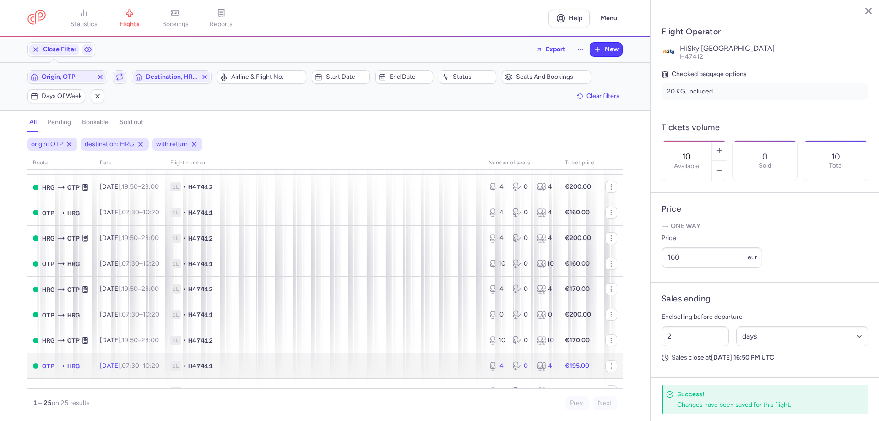
click at [65, 361] on icon at bounding box center [60, 365] width 9 height 9
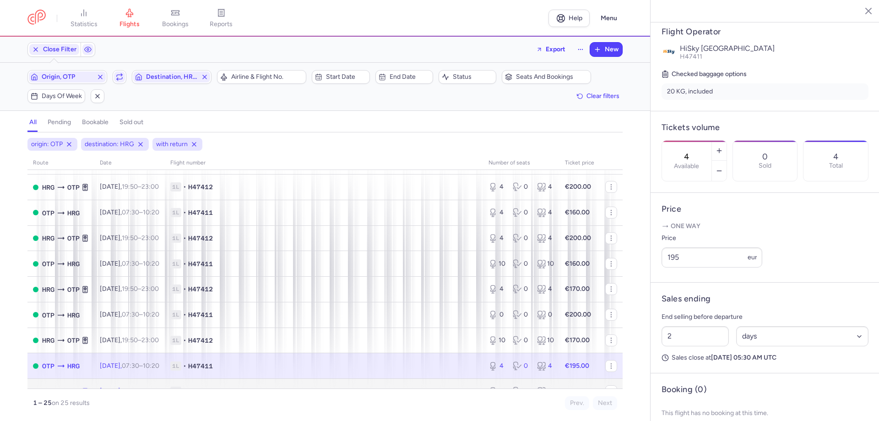
click at [65, 387] on icon at bounding box center [60, 391] width 9 height 9
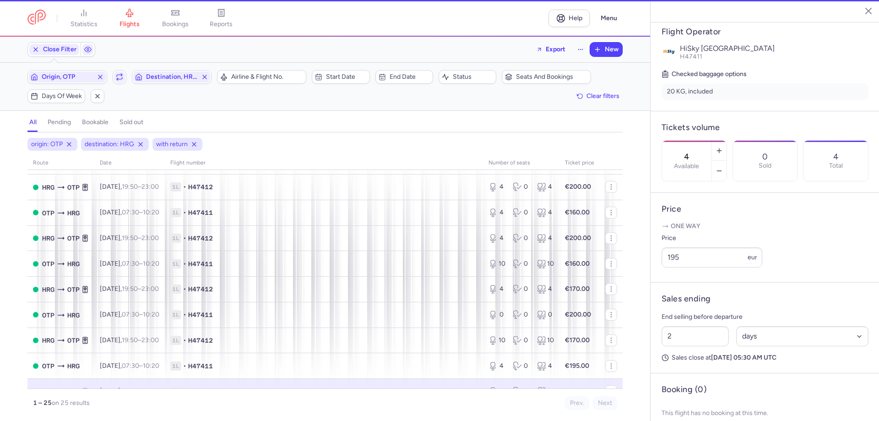
type input "0"
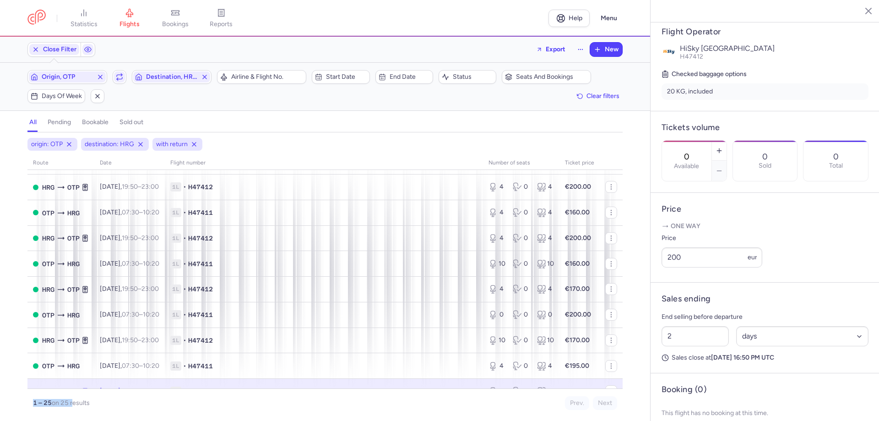
drag, startPoint x: 89, startPoint y: 380, endPoint x: 100, endPoint y: 395, distance: 18.0
click at [98, 395] on div "route date Flight number number of seats Ticket price [DATE] OTP HRG [DATE] 07:…" at bounding box center [324, 283] width 595 height 254
click at [130, 394] on div "1 – 25 on 25 results Prev. Next" at bounding box center [324, 399] width 595 height 21
